Goal: Task Accomplishment & Management: Manage account settings

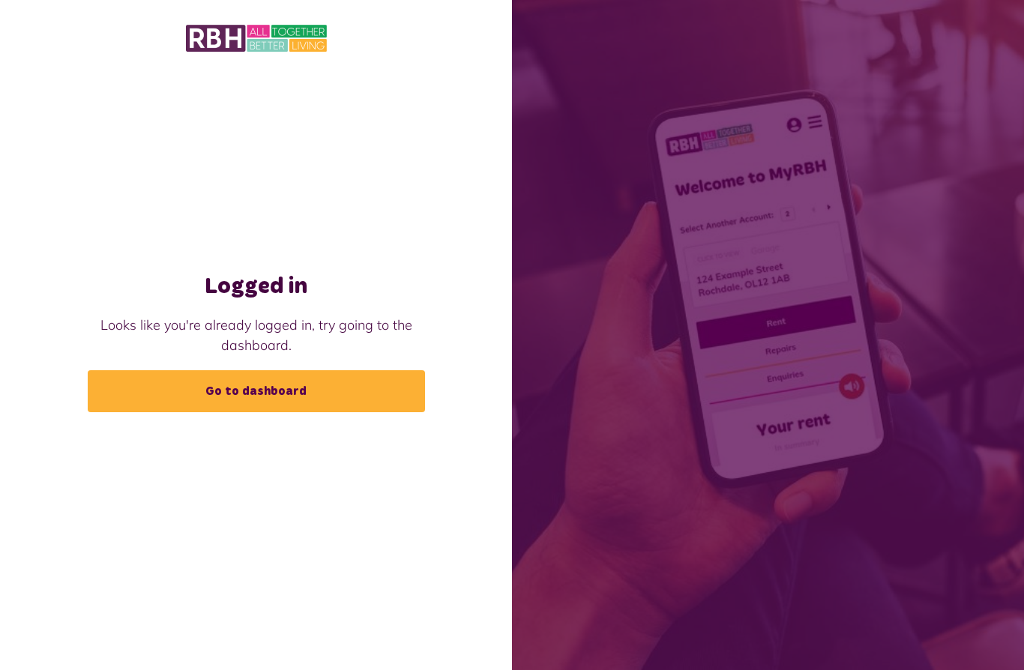
scroll to position [65, 0]
click at [334, 370] on link "Go to dashboard" at bounding box center [256, 391] width 337 height 42
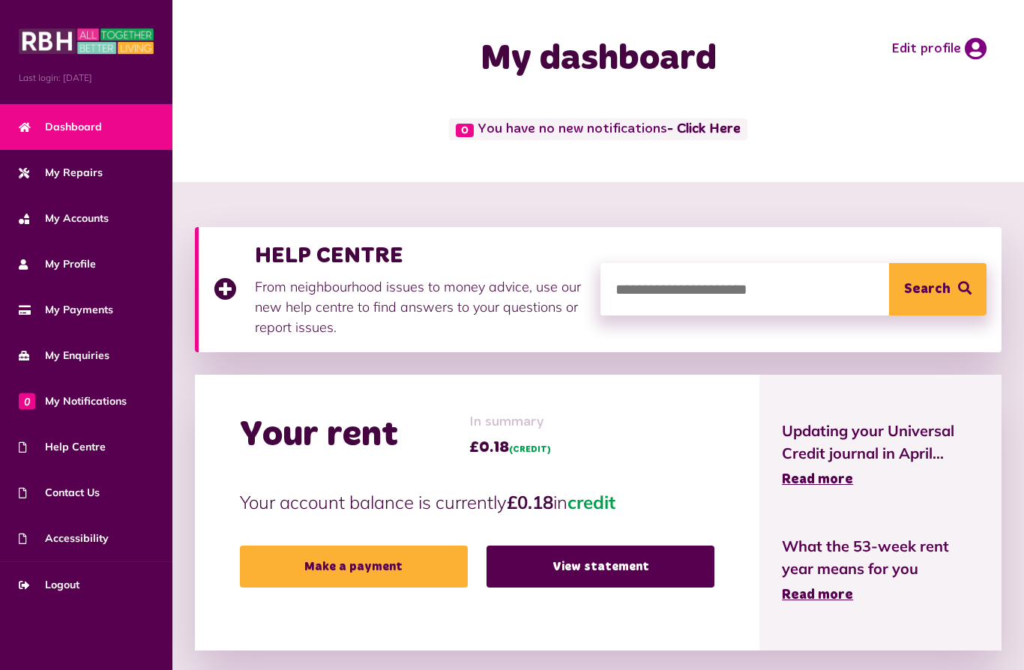
click at [598, 569] on link "View statement" at bounding box center [601, 567] width 228 height 42
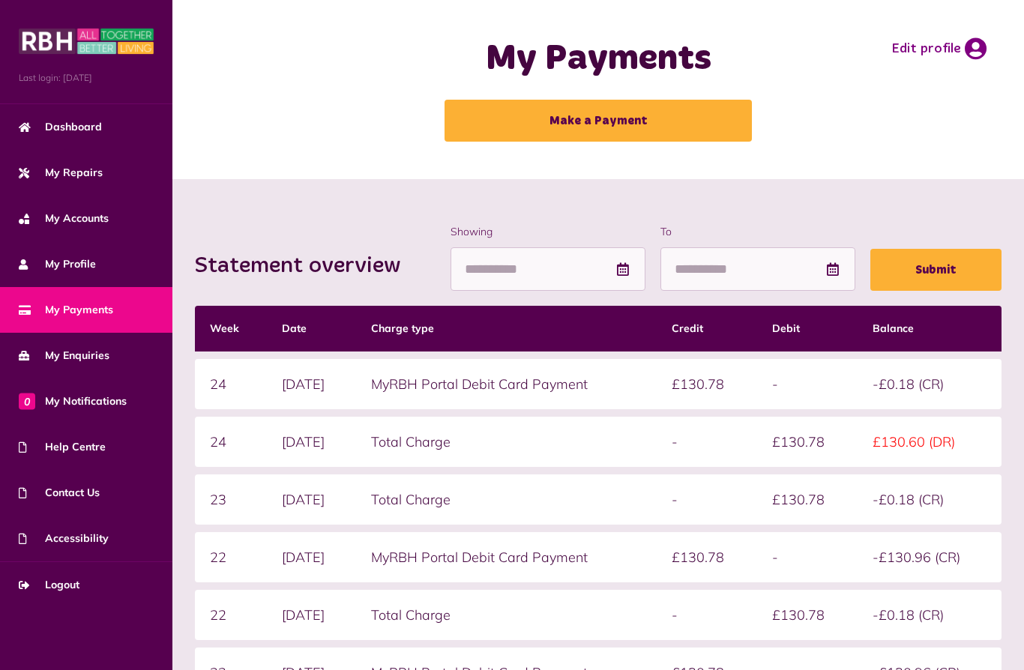
click at [52, 594] on link "Logout" at bounding box center [86, 585] width 172 height 46
